Goal: Task Accomplishment & Management: Use online tool/utility

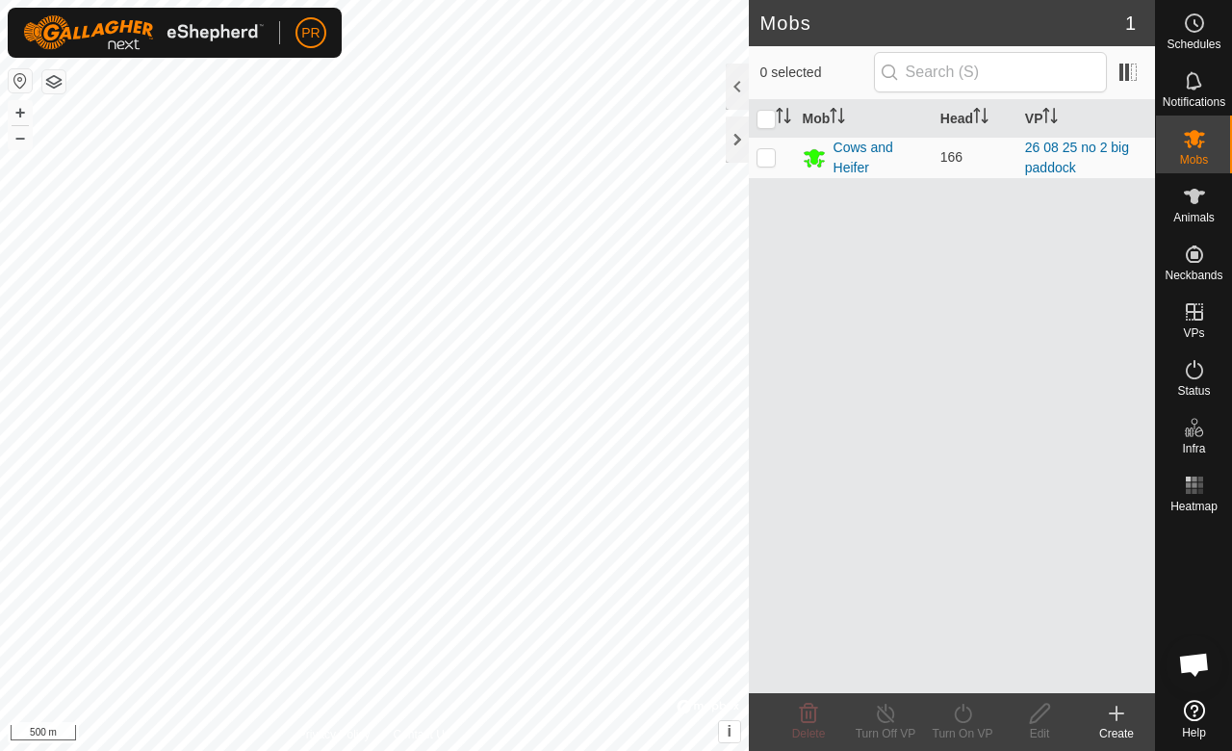
click at [1117, 718] on icon at bounding box center [1117, 712] width 0 height 13
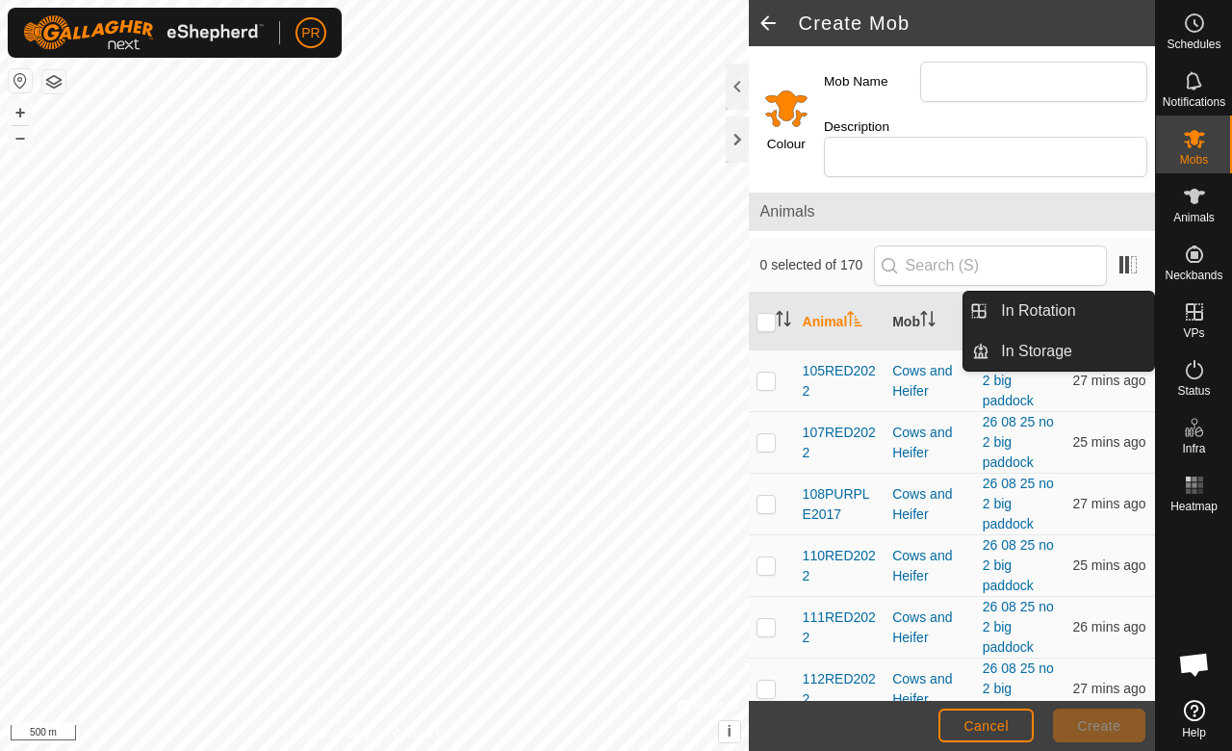
click at [1189, 321] on icon at bounding box center [1194, 311] width 23 height 23
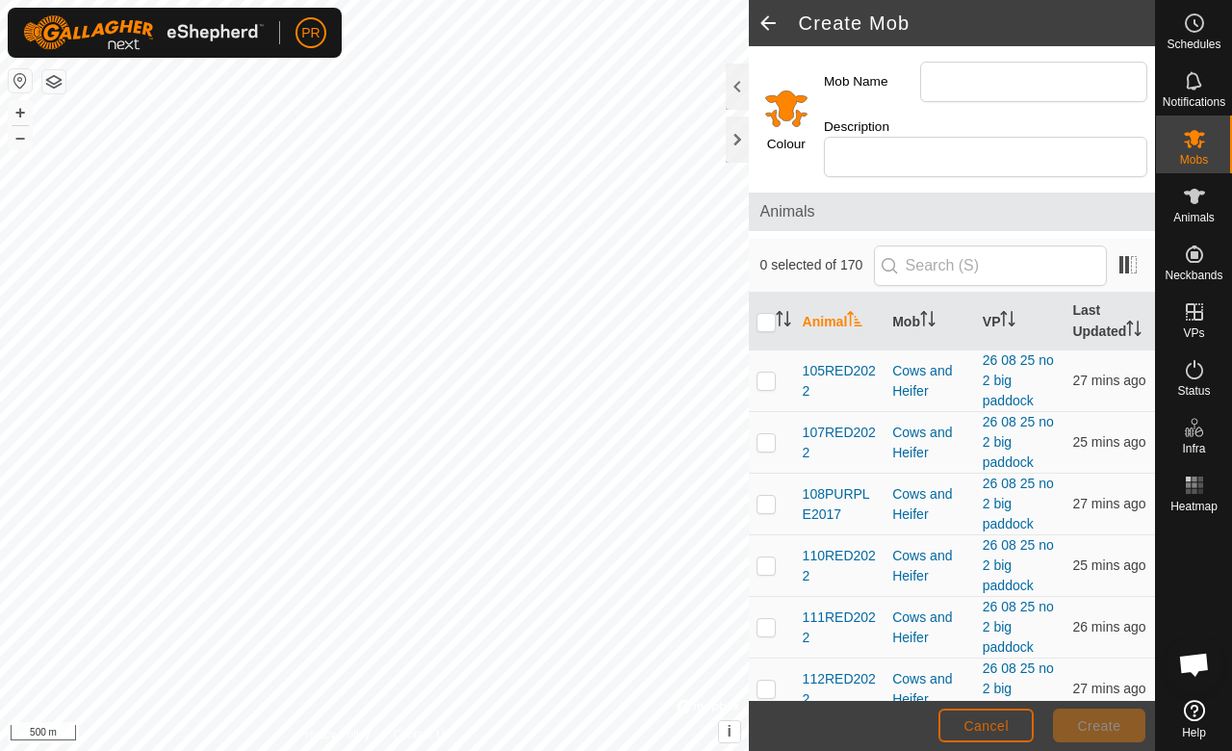
click at [984, 726] on span "Cancel" at bounding box center [985, 725] width 45 height 15
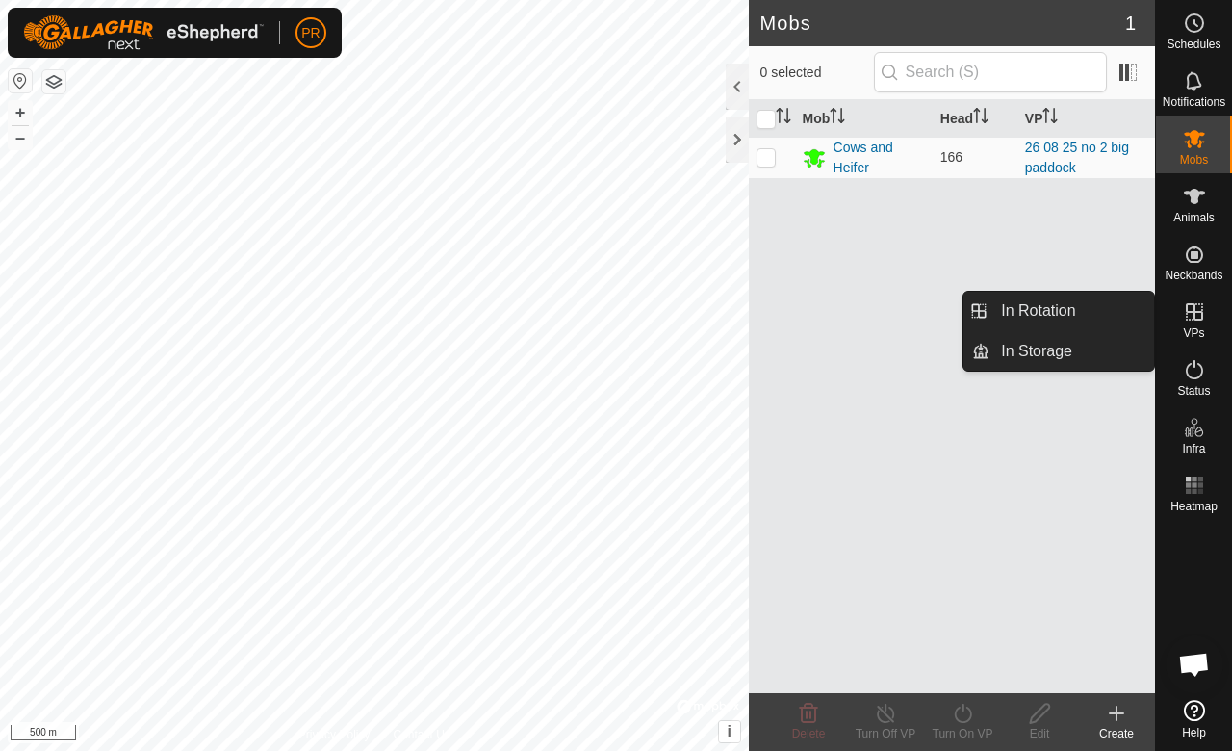
click at [1188, 323] on es-virtualpaddocks-svg-icon at bounding box center [1194, 311] width 35 height 31
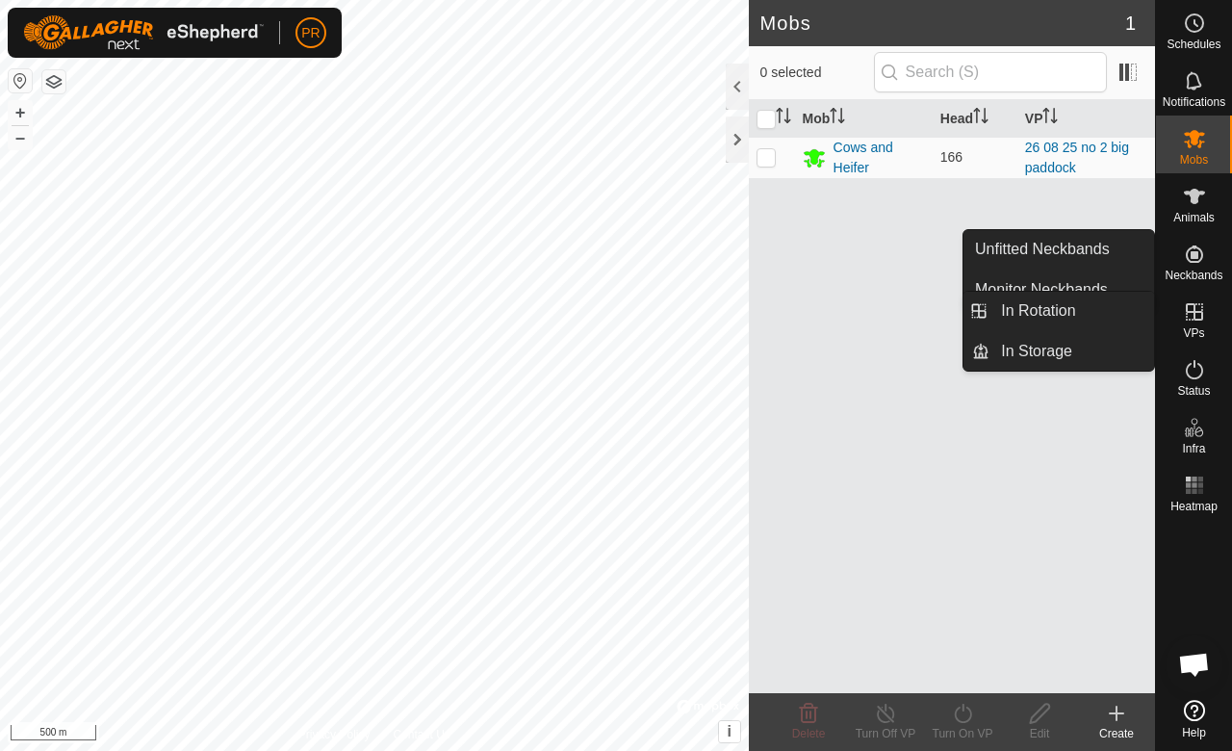
click at [1192, 312] on icon at bounding box center [1194, 311] width 17 height 17
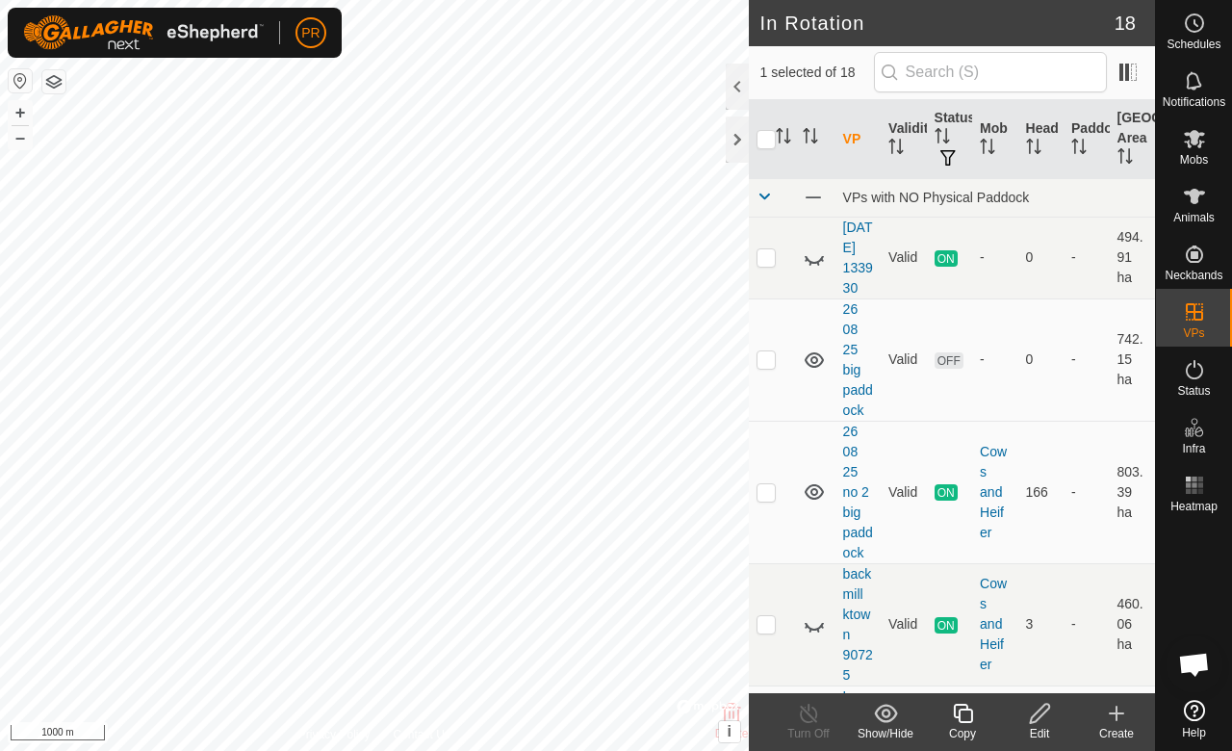
click at [732, 76] on div at bounding box center [737, 87] width 23 height 46
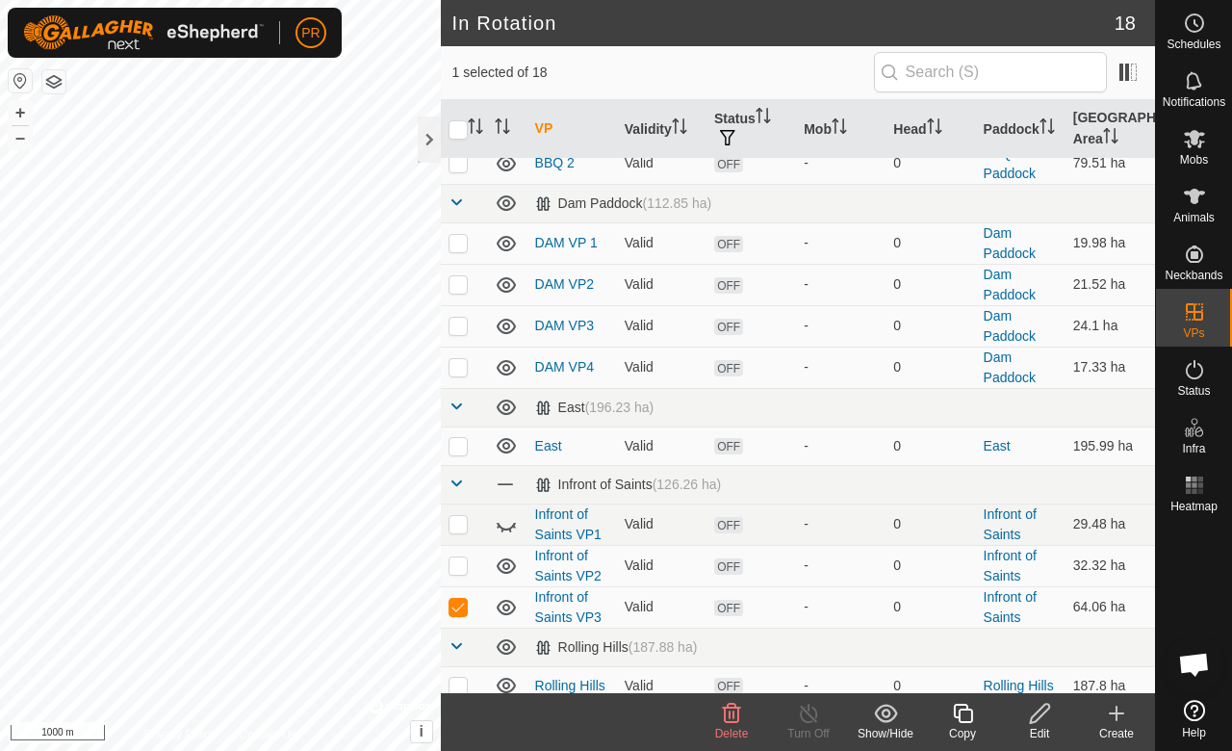
scroll to position [529, 0]
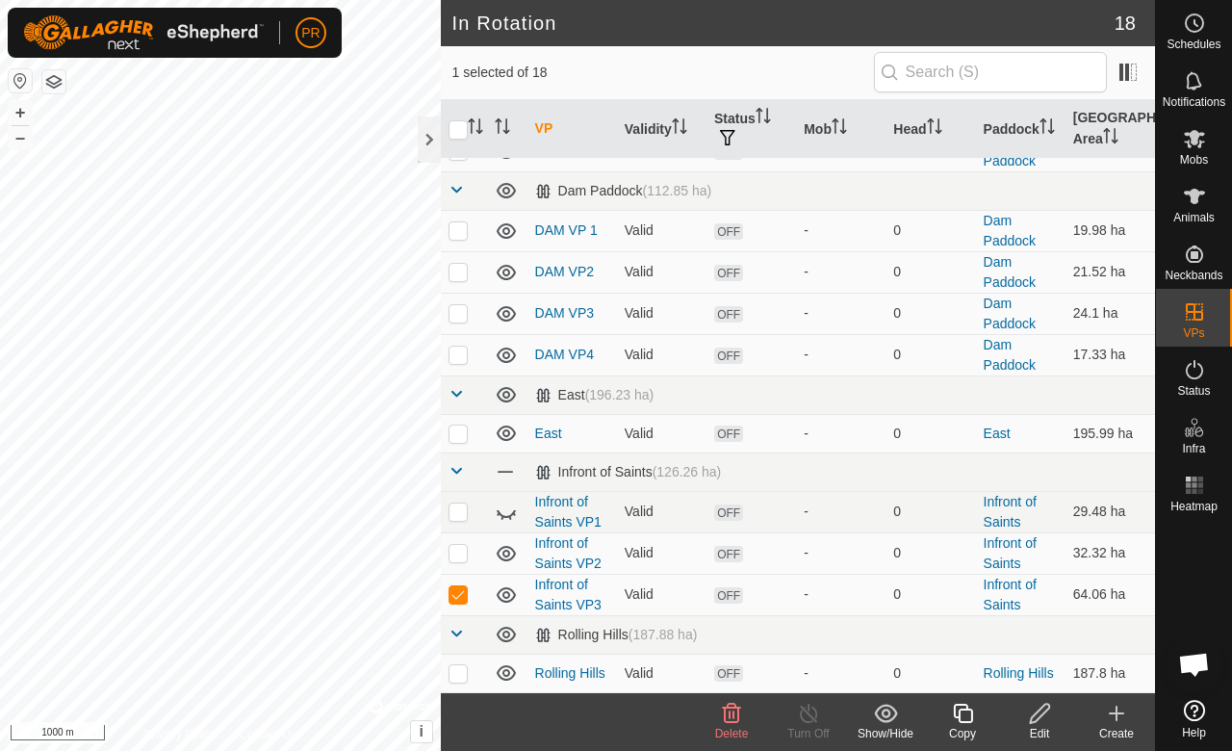
click at [453, 516] on p-checkbox at bounding box center [458, 510] width 19 height 15
checkbox input "true"
click at [454, 552] on p-checkbox at bounding box center [458, 552] width 19 height 15
checkbox input "true"
click at [454, 596] on p-checkbox at bounding box center [458, 593] width 19 height 15
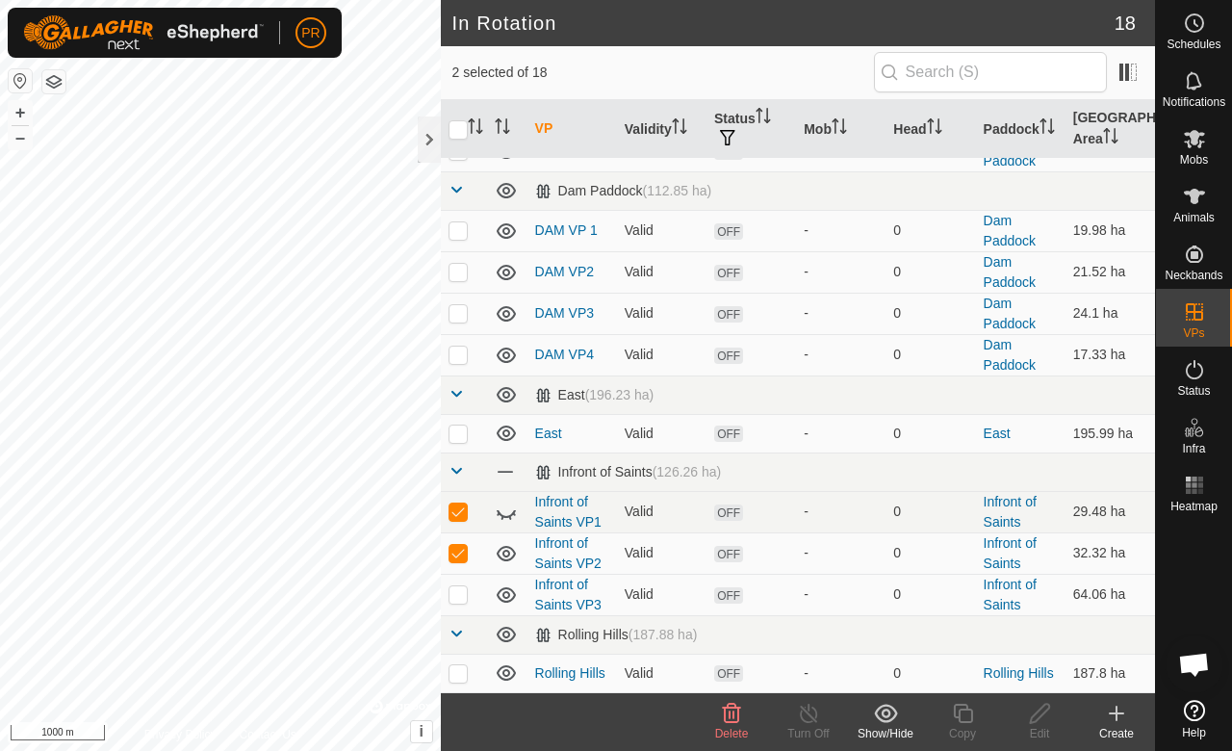
checkbox input "false"
click at [458, 550] on p-checkbox at bounding box center [458, 552] width 19 height 15
checkbox input "false"
click at [452, 512] on p-checkbox at bounding box center [458, 510] width 19 height 15
checkbox input "false"
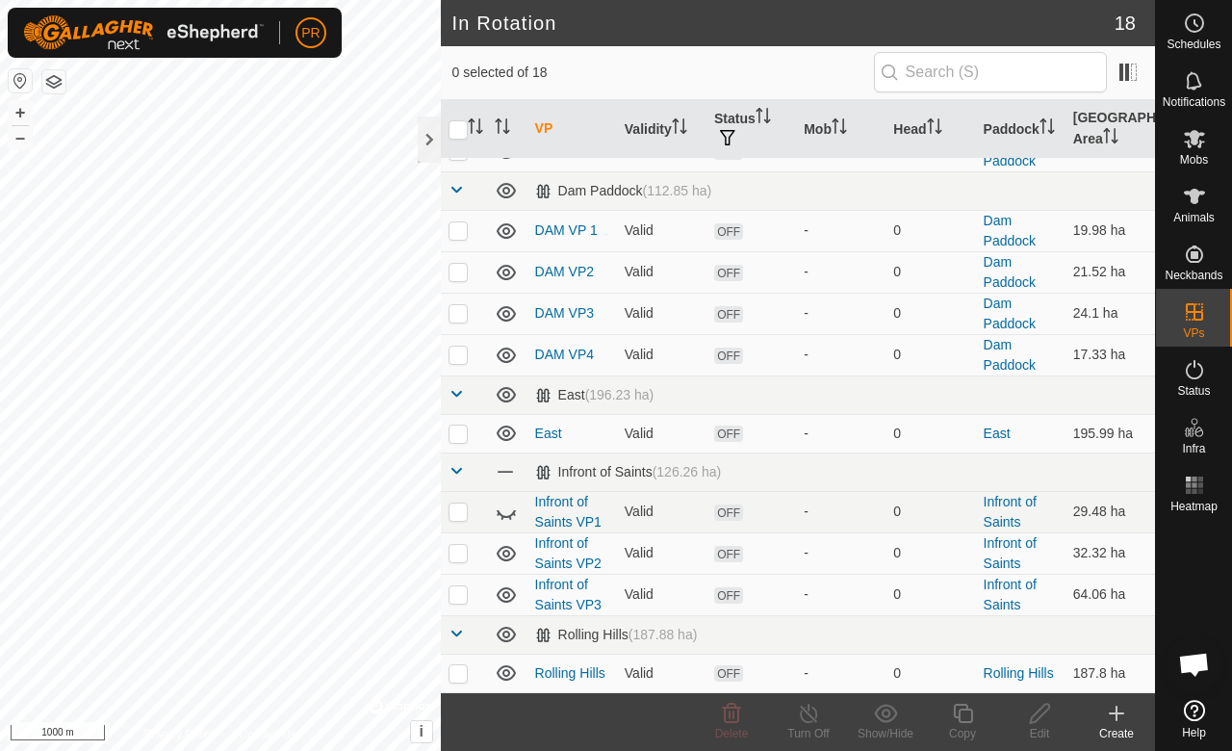
click at [462, 593] on p-checkbox at bounding box center [458, 593] width 19 height 15
click at [460, 595] on p-checkbox at bounding box center [458, 593] width 19 height 15
checkbox input "false"
click at [452, 554] on p-checkbox at bounding box center [458, 552] width 19 height 15
click at [450, 552] on p-checkbox at bounding box center [458, 552] width 19 height 15
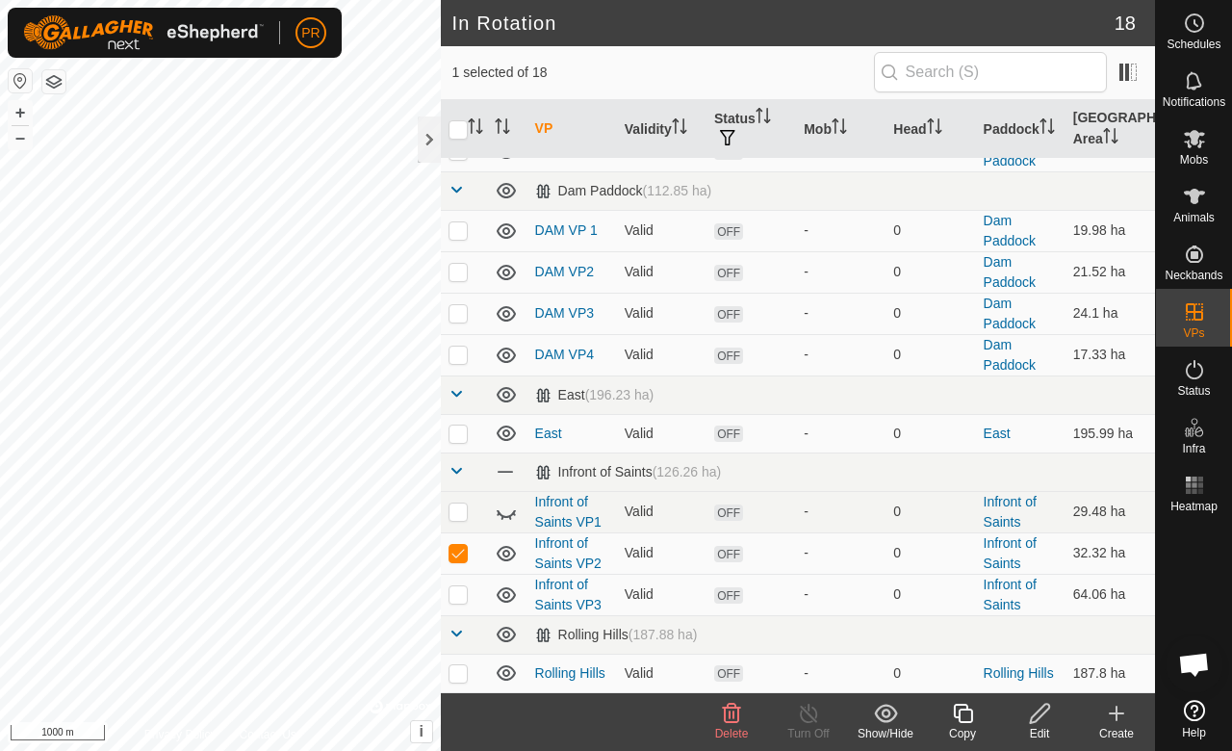
checkbox input "false"
click at [458, 513] on p-checkbox at bounding box center [458, 510] width 19 height 15
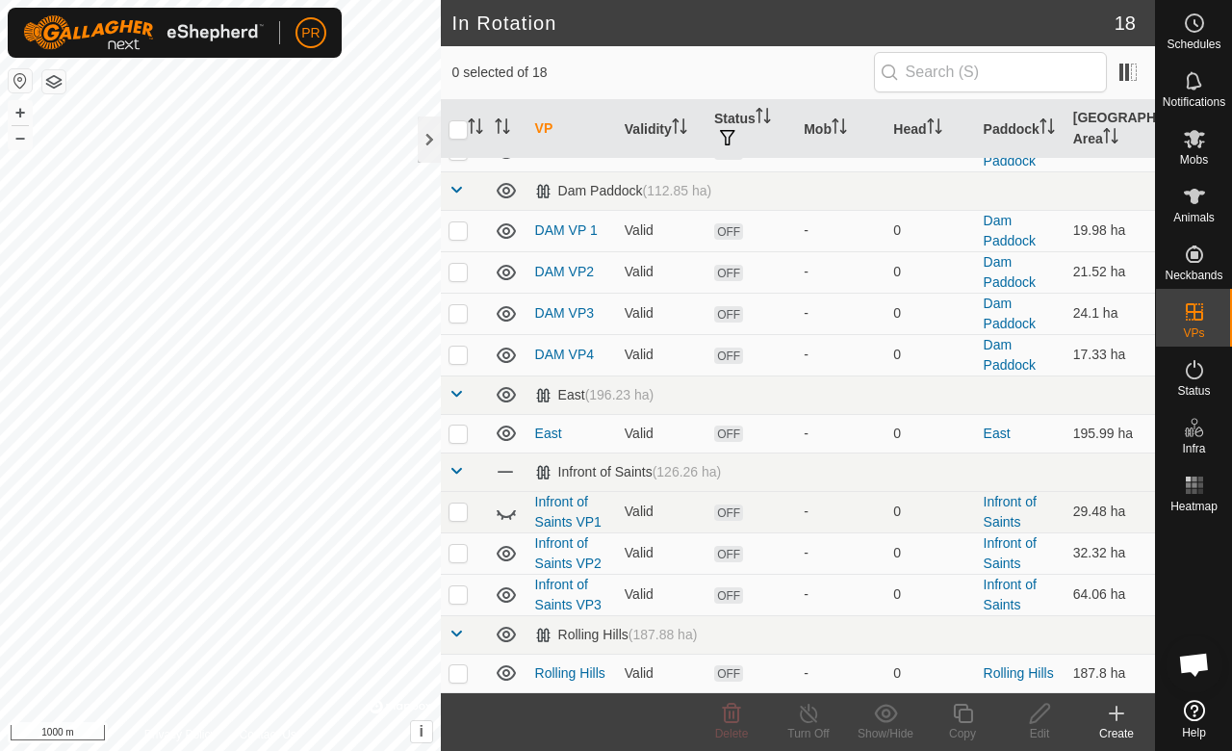
click at [455, 508] on p-checkbox at bounding box center [458, 510] width 19 height 15
click at [501, 515] on icon at bounding box center [506, 512] width 23 height 23
click at [458, 510] on p-checkbox at bounding box center [458, 510] width 19 height 15
checkbox input "true"
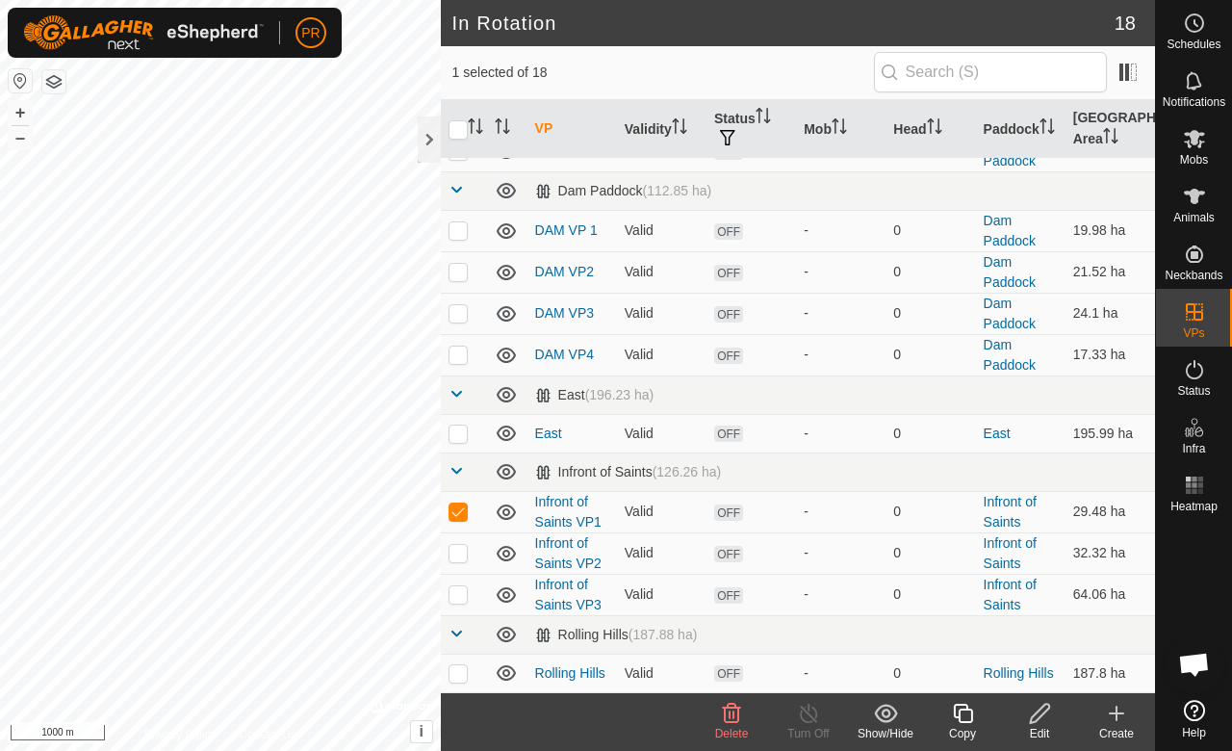
click at [458, 541] on td at bounding box center [464, 552] width 46 height 41
checkbox input "true"
click at [452, 591] on p-checkbox at bounding box center [458, 593] width 19 height 15
checkbox input "true"
drag, startPoint x: 452, startPoint y: 591, endPoint x: 458, endPoint y: 551, distance: 40.8
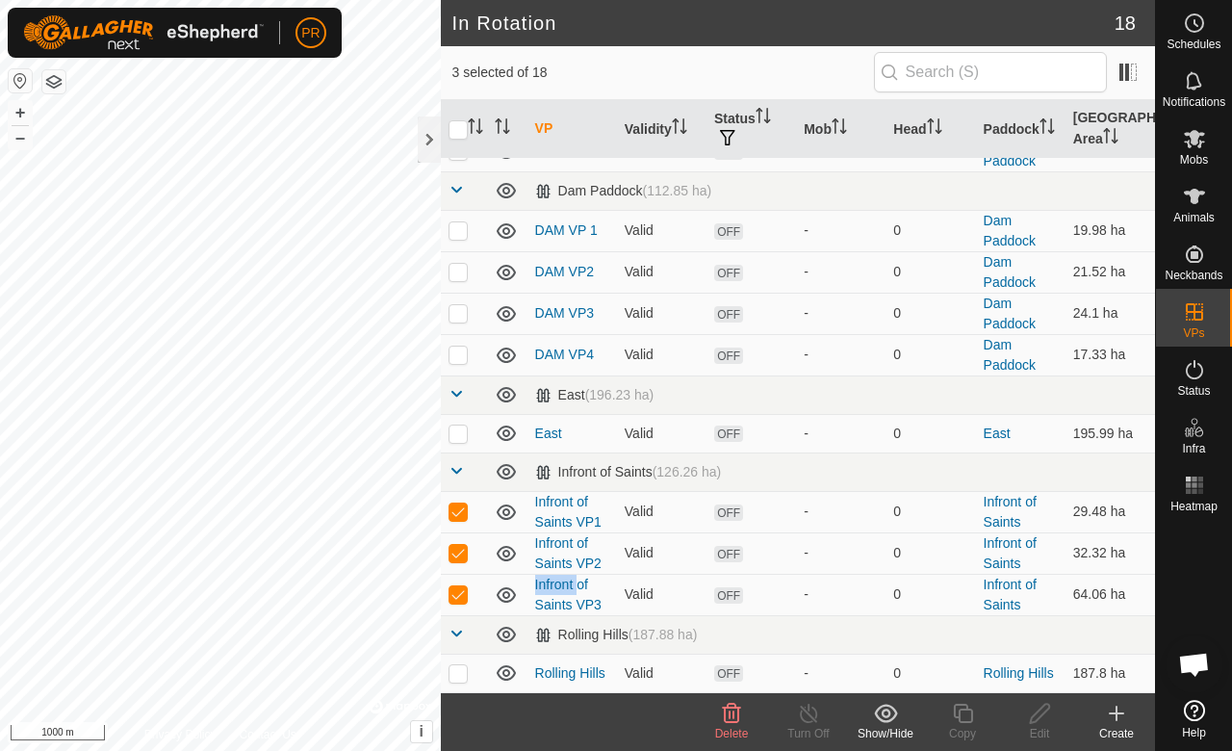
click at [458, 551] on tbody "VPs with NO Physical Paddock [DATE] 133930 Valid ON - 0 - 494.91 ha 26 08 25 bi…" at bounding box center [798, 166] width 714 height 1051
click at [458, 551] on p-checkbox at bounding box center [458, 552] width 19 height 15
checkbox input "false"
click at [459, 516] on p-checkbox at bounding box center [458, 510] width 19 height 15
checkbox input "false"
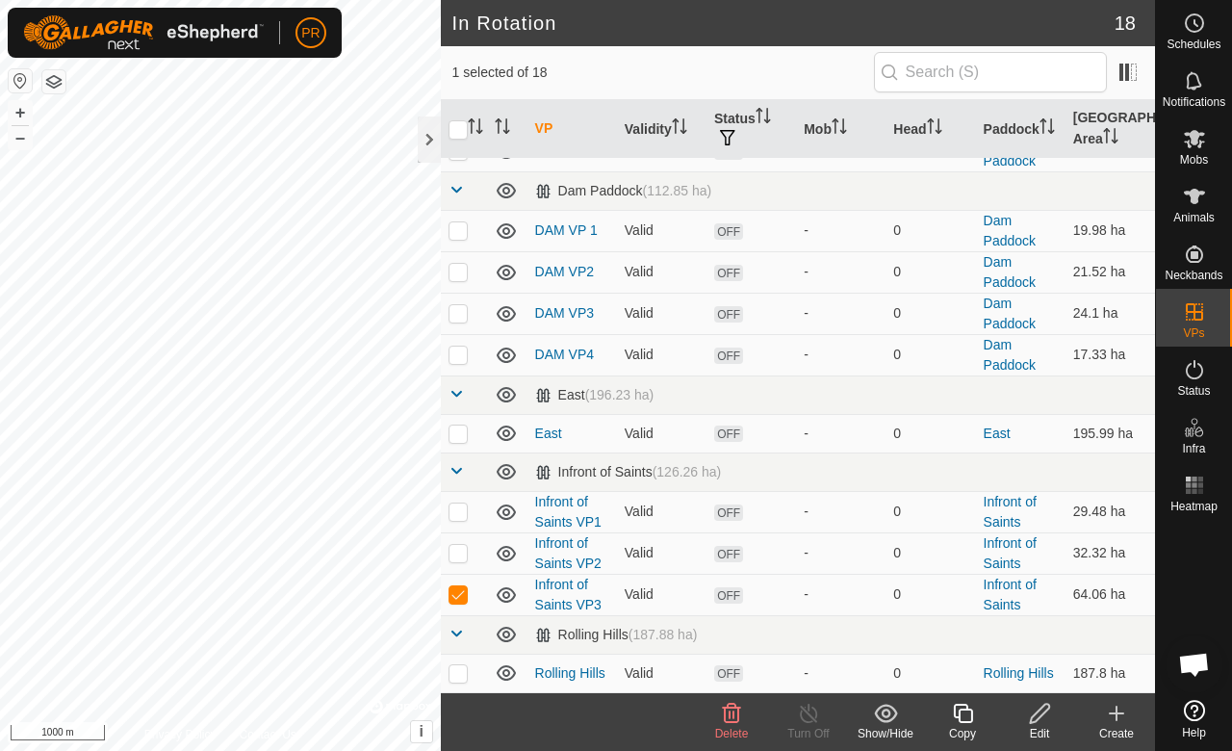
click at [727, 728] on span "Delete" at bounding box center [732, 733] width 34 height 13
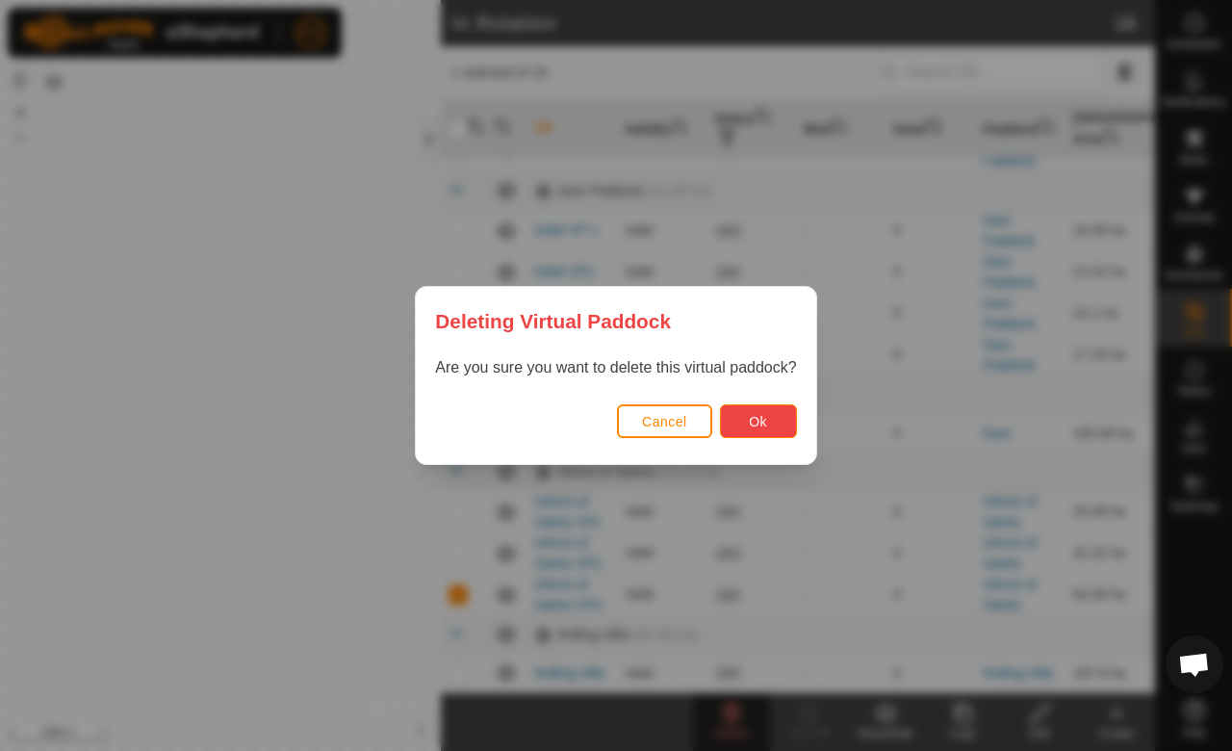
click at [737, 417] on button "Ok" at bounding box center [758, 421] width 77 height 34
checkbox input "false"
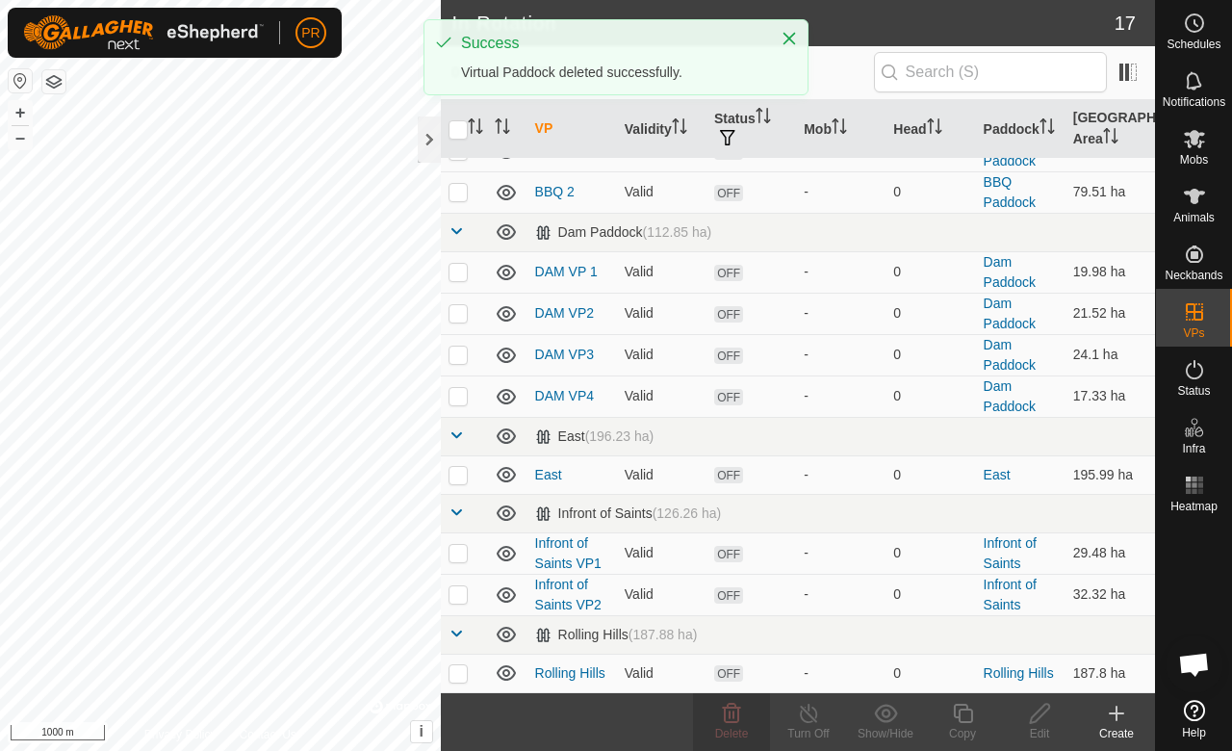
scroll to position [0, 0]
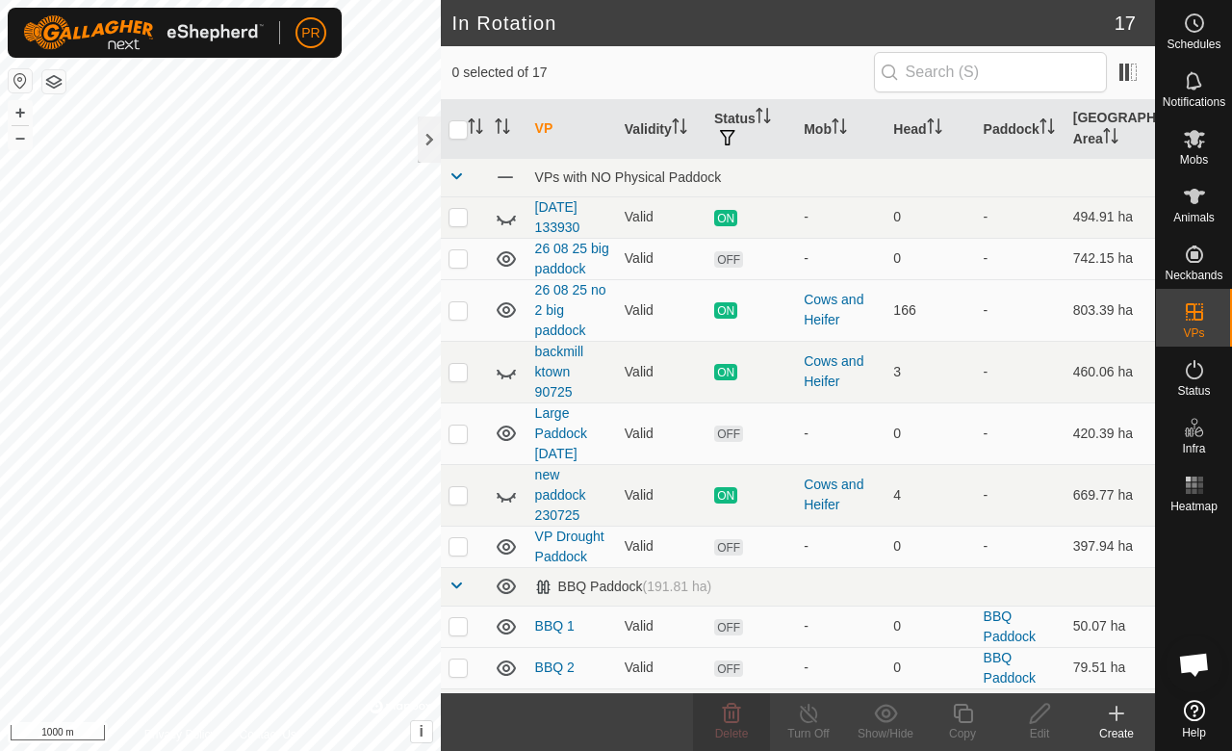
click at [1109, 724] on icon at bounding box center [1116, 713] width 23 height 23
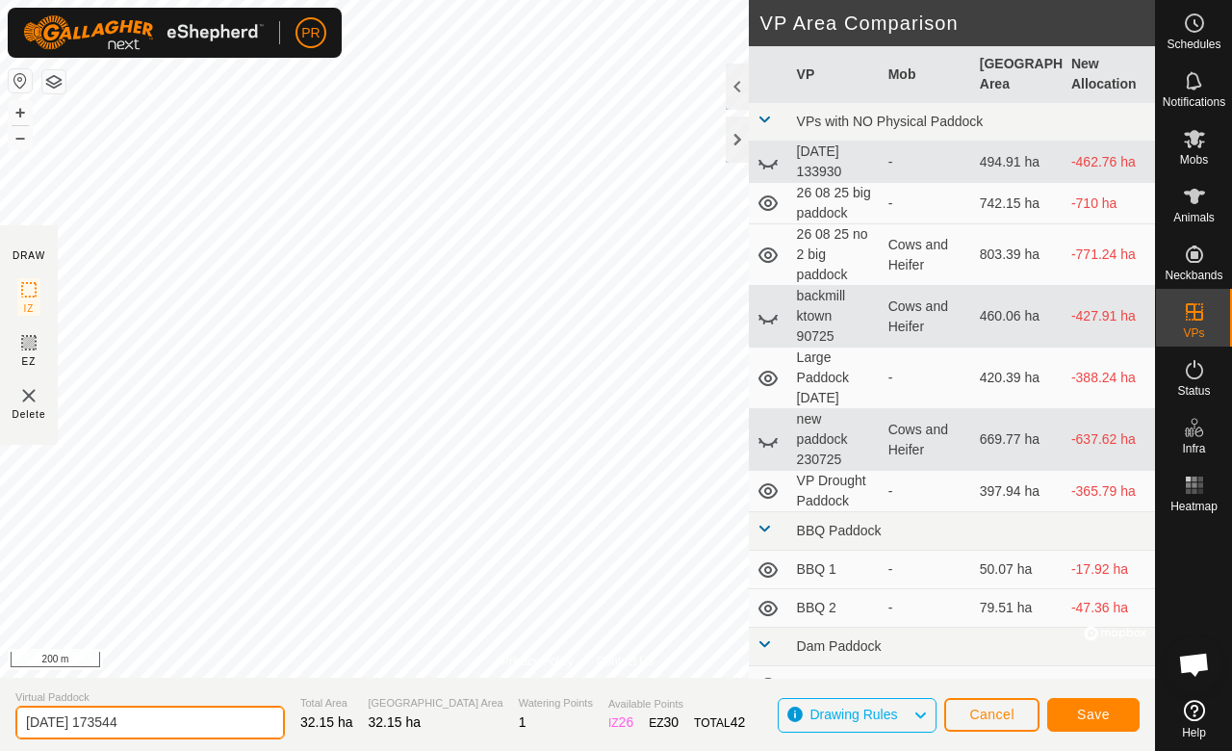
click at [161, 727] on input "[DATE] 173544" at bounding box center [150, 723] width 270 height 34
type input "2"
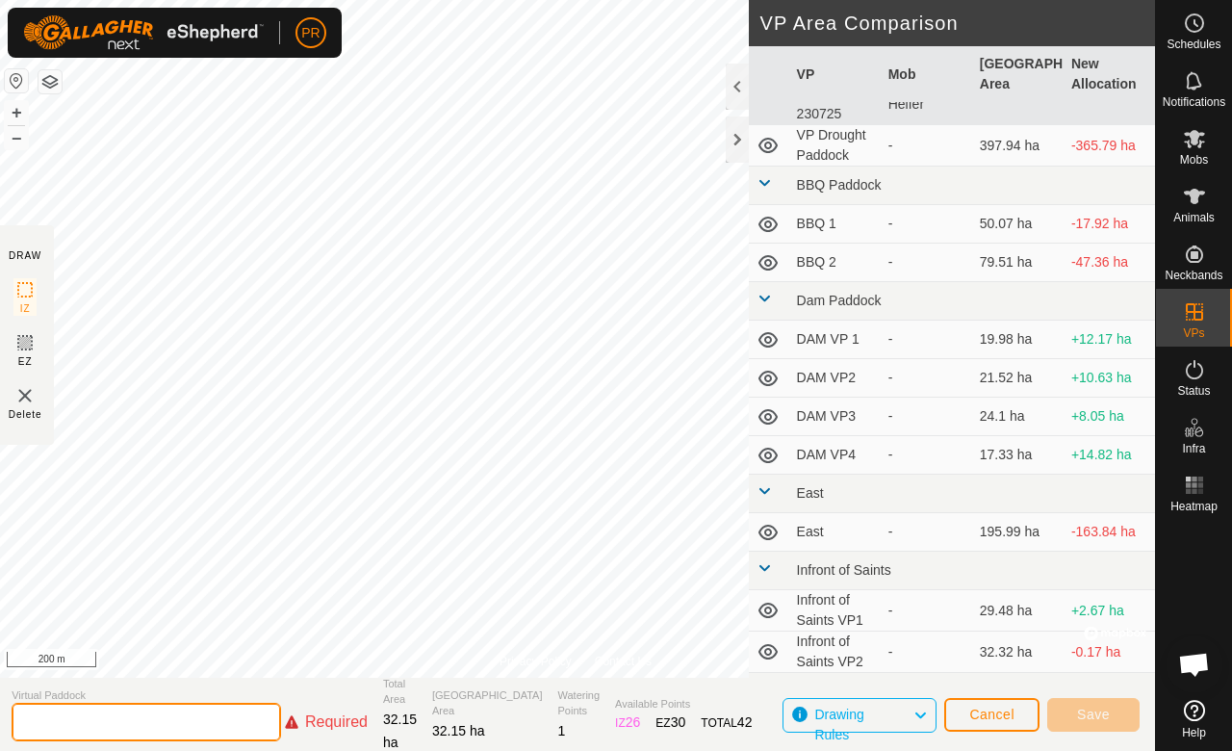
scroll to position [434, 0]
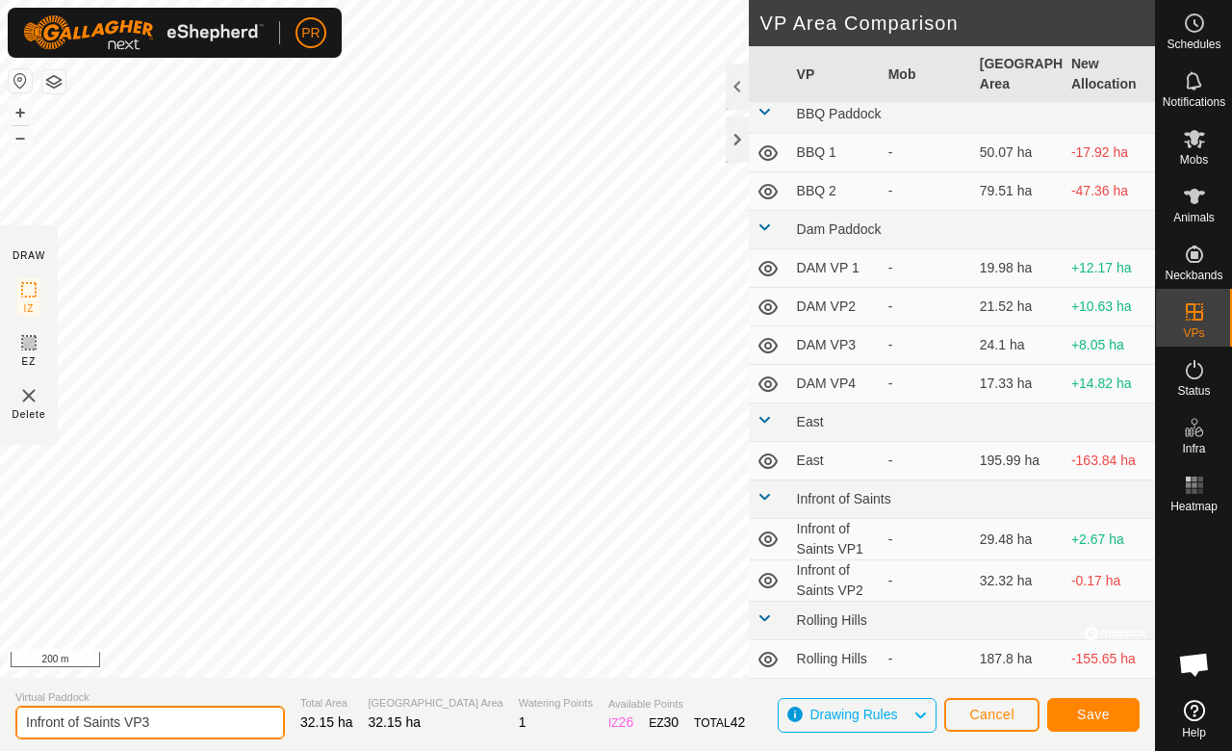
type input "Infront of Saints VP3"
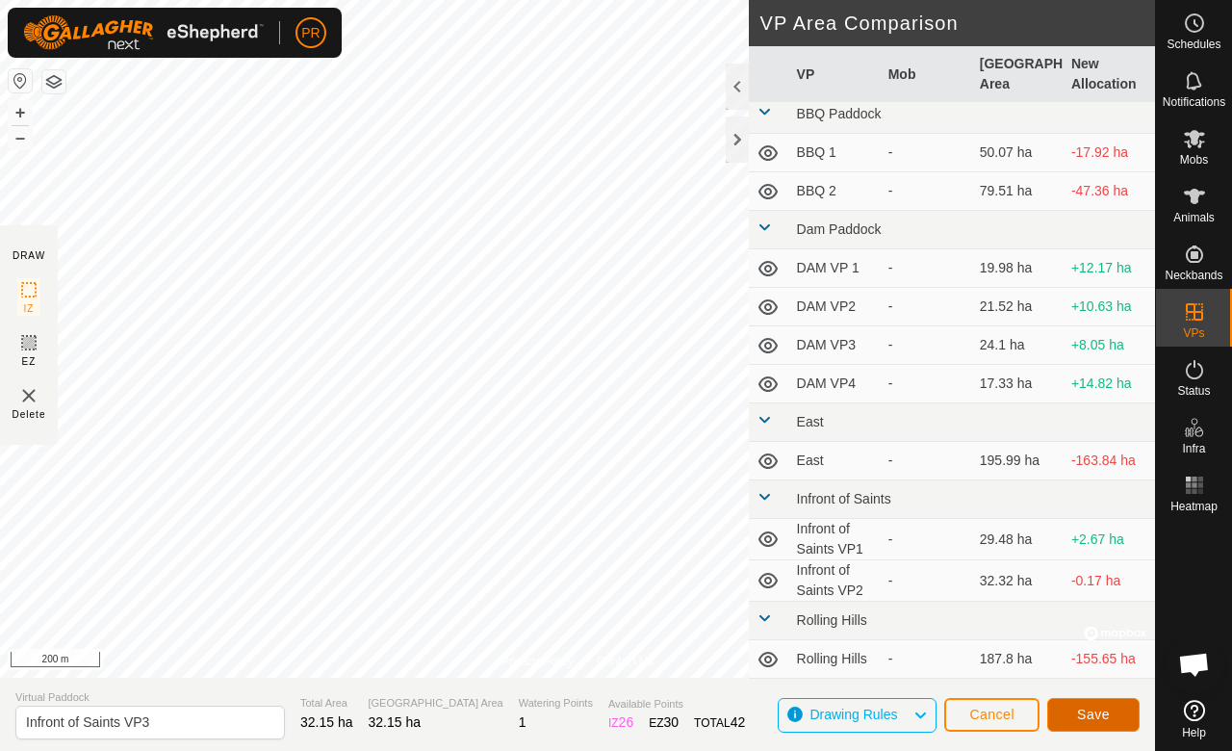
click at [1097, 718] on span "Save" at bounding box center [1093, 713] width 33 height 15
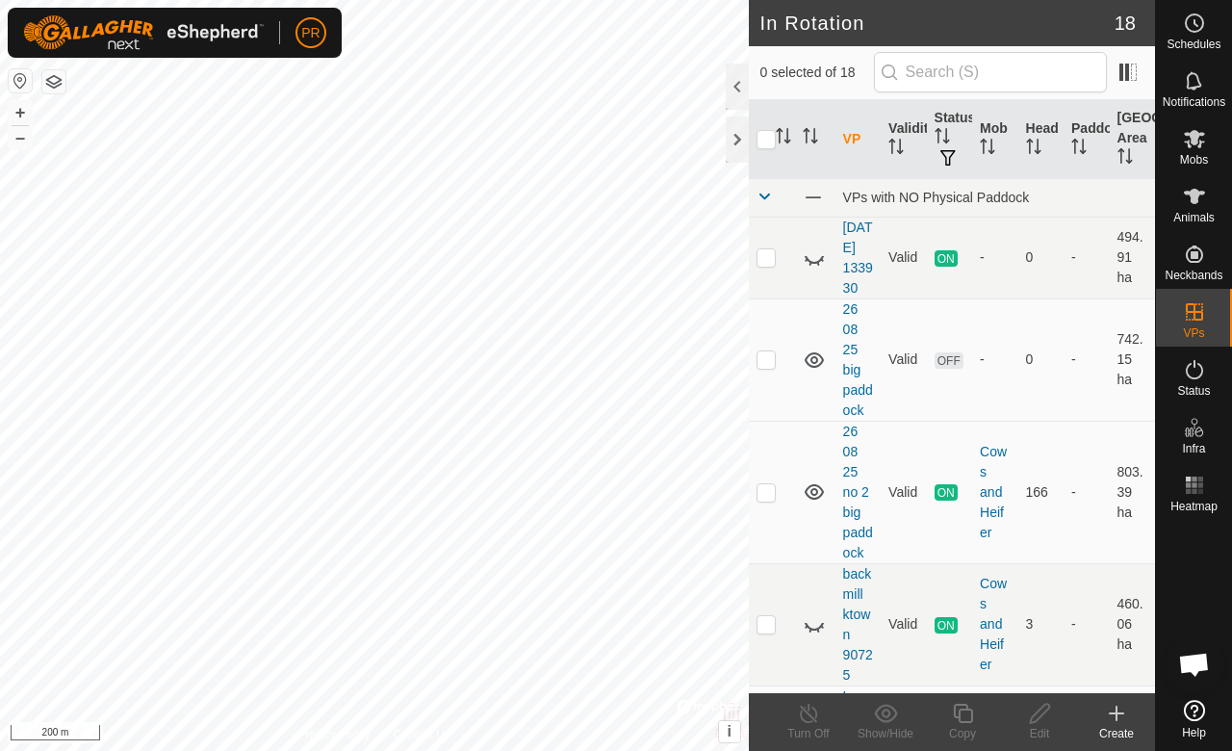
click at [1122, 731] on div "Create" at bounding box center [1116, 733] width 77 height 17
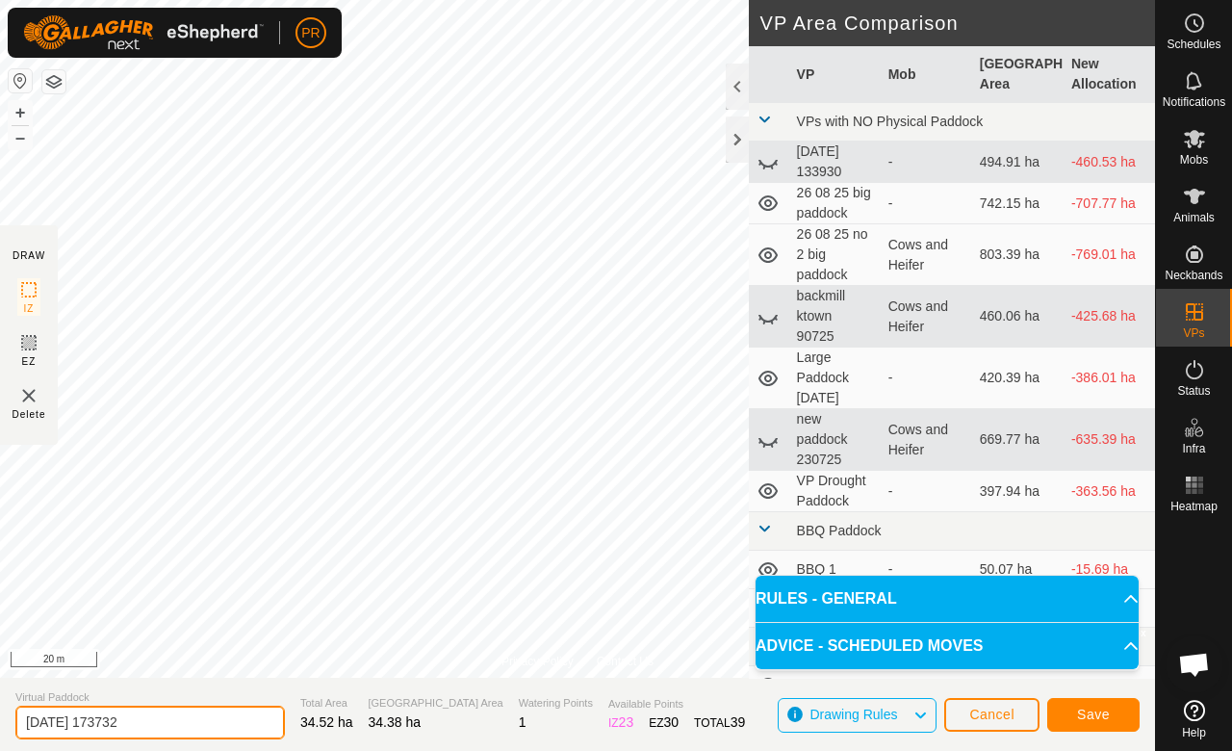
click at [193, 716] on input "[DATE] 173732" at bounding box center [150, 723] width 270 height 34
type input "2"
type input "Infront of Saints VP4"
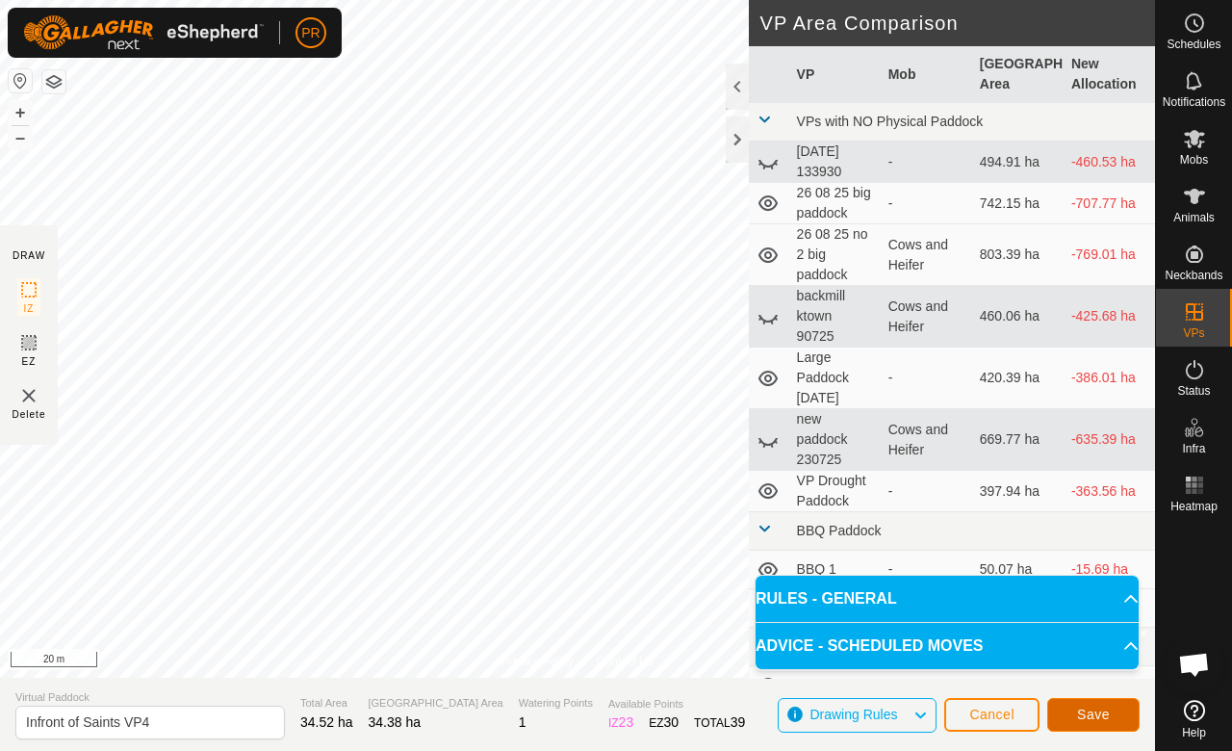
click at [1093, 709] on span "Save" at bounding box center [1093, 713] width 33 height 15
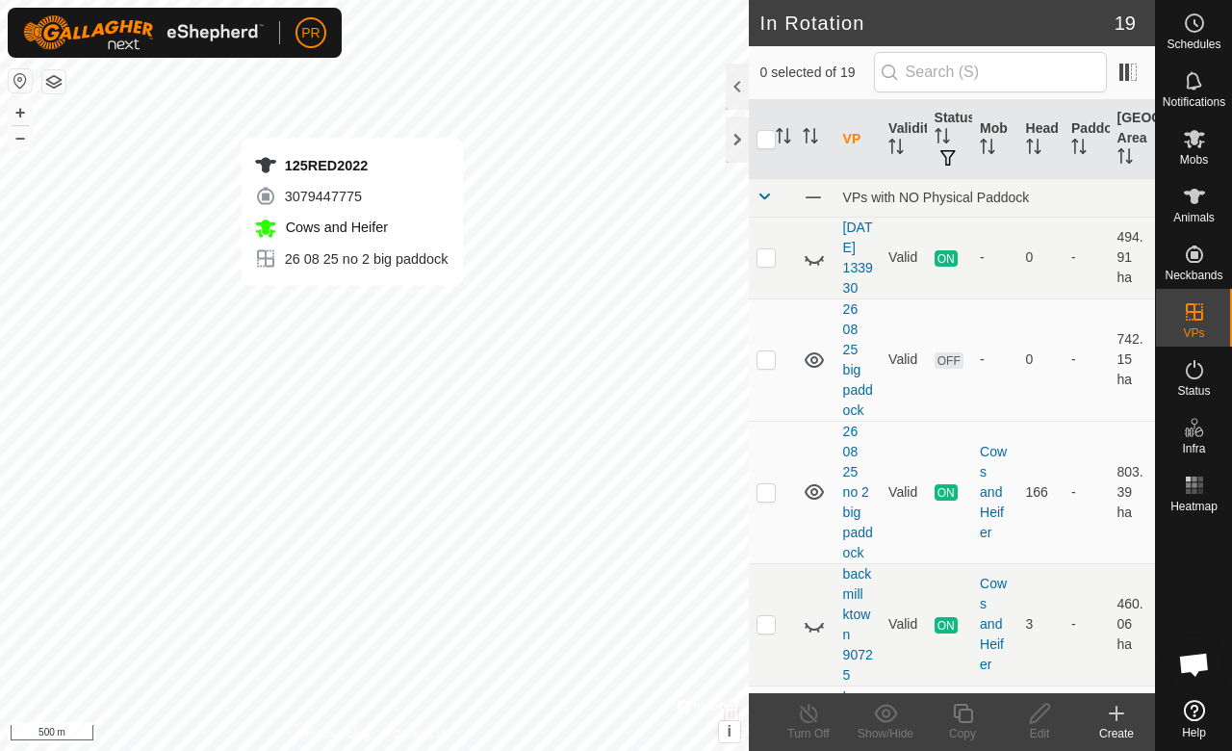
click at [809, 270] on icon at bounding box center [814, 257] width 23 height 23
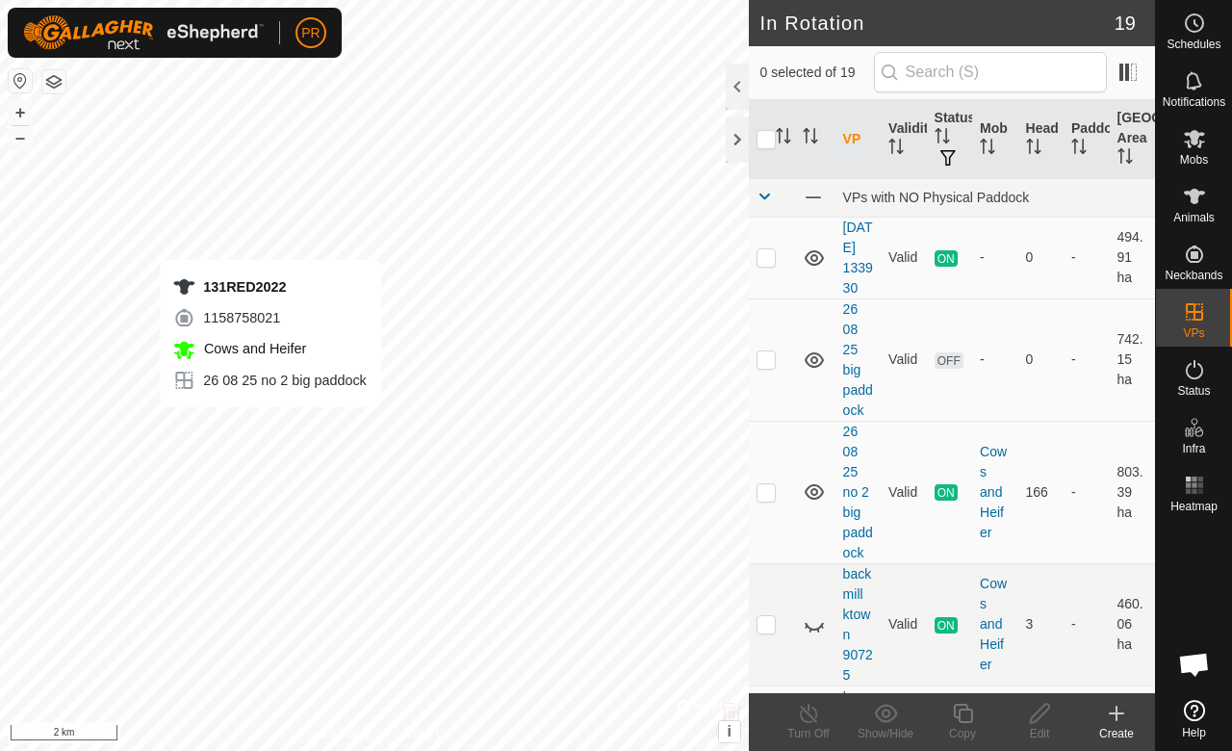
click at [733, 85] on div at bounding box center [737, 87] width 23 height 46
